Goal: Information Seeking & Learning: Learn about a topic

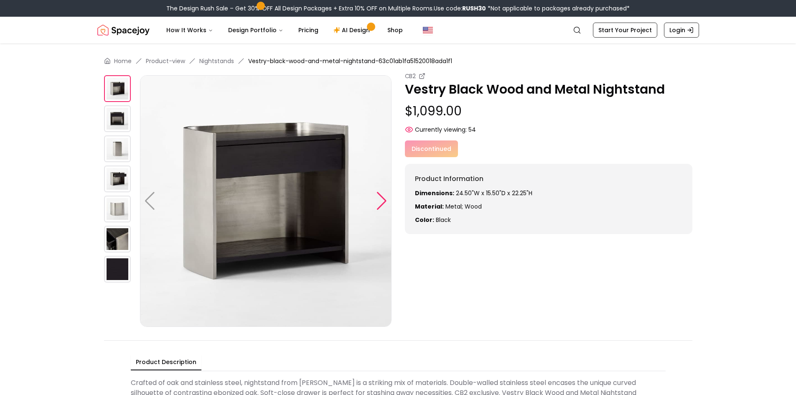
click at [383, 199] on div at bounding box center [381, 201] width 11 height 18
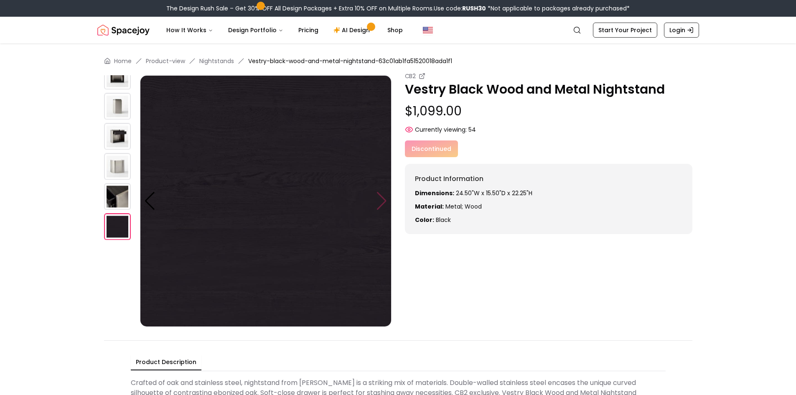
click at [383, 199] on img at bounding box center [265, 200] width 251 height 251
click at [104, 105] on img at bounding box center [117, 106] width 27 height 27
click at [116, 78] on img at bounding box center [117, 76] width 27 height 27
click at [150, 200] on div at bounding box center [149, 201] width 11 height 18
click at [150, 204] on div at bounding box center [149, 201] width 11 height 18
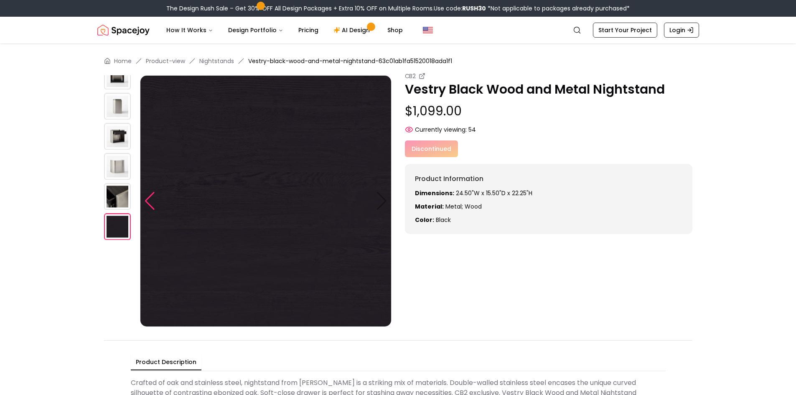
click at [150, 203] on div at bounding box center [149, 201] width 11 height 18
click at [152, 202] on div at bounding box center [149, 201] width 11 height 18
click at [257, 173] on img at bounding box center [265, 200] width 251 height 251
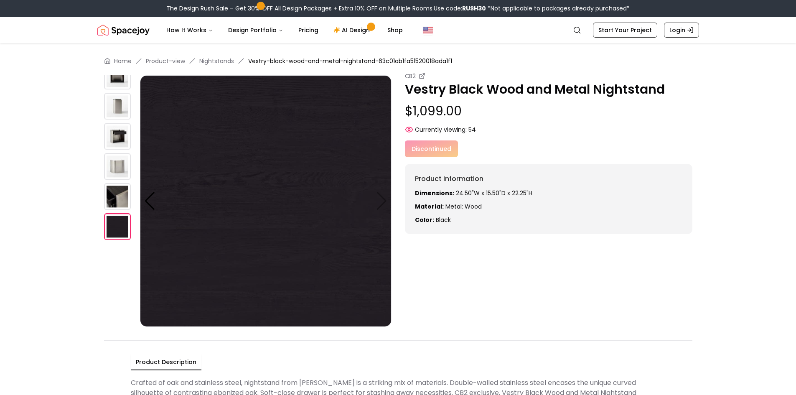
click at [257, 173] on img at bounding box center [265, 200] width 251 height 251
click at [120, 109] on img at bounding box center [117, 106] width 27 height 27
click at [120, 128] on img at bounding box center [117, 136] width 27 height 27
click at [125, 156] on img at bounding box center [117, 166] width 27 height 27
click at [124, 79] on img at bounding box center [117, 76] width 27 height 27
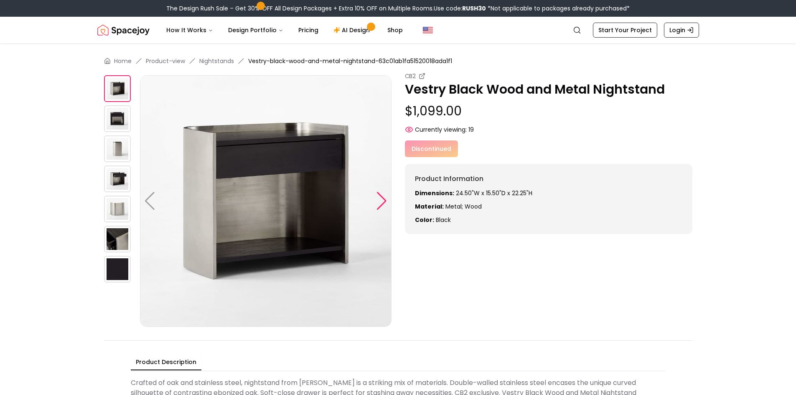
click at [382, 199] on div at bounding box center [381, 201] width 11 height 18
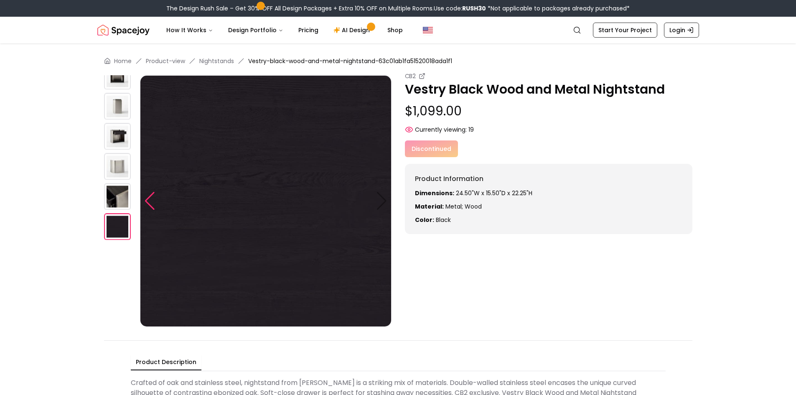
click at [153, 201] on div at bounding box center [149, 201] width 11 height 18
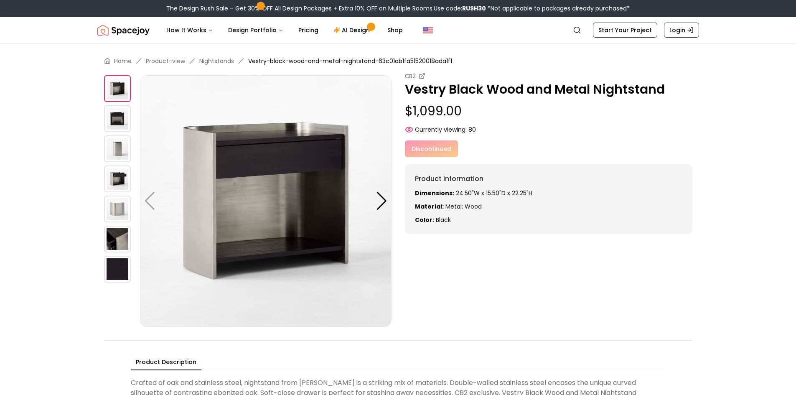
click at [118, 119] on img at bounding box center [117, 118] width 27 height 27
click at [256, 164] on img at bounding box center [265, 200] width 251 height 251
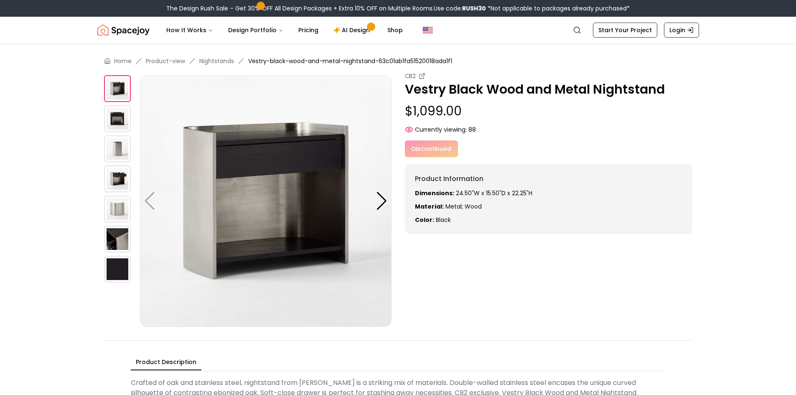
click at [256, 164] on img at bounding box center [265, 200] width 251 height 251
click at [121, 236] on img at bounding box center [117, 239] width 27 height 27
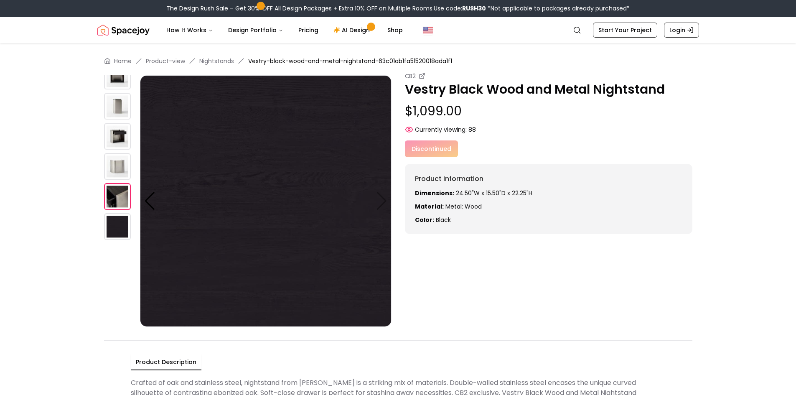
click at [121, 169] on img at bounding box center [117, 166] width 27 height 27
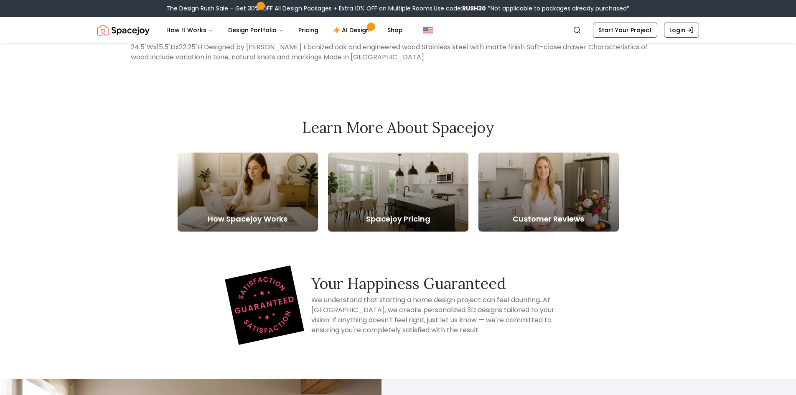
scroll to position [140, 0]
